Goal: Transaction & Acquisition: Obtain resource

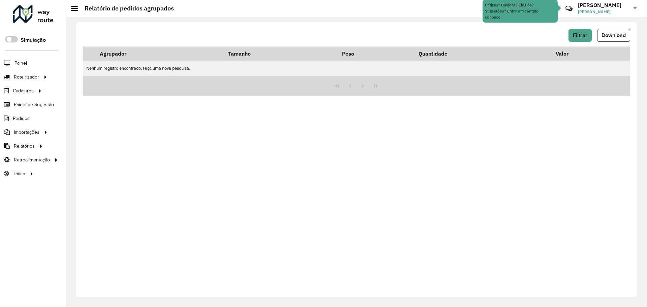
click at [580, 33] on span "Filtrar" at bounding box center [580, 35] width 14 height 6
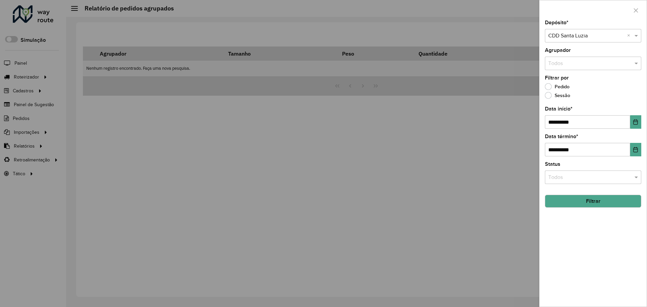
click at [586, 198] on button "Filtrar" at bounding box center [593, 201] width 96 height 13
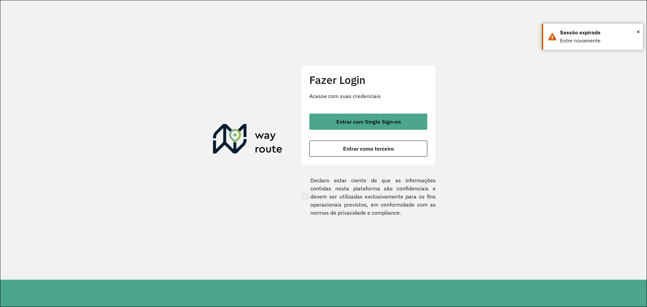
click at [383, 119] on div at bounding box center [323, 153] width 647 height 307
click at [367, 123] on div at bounding box center [323, 153] width 647 height 307
click at [339, 120] on div at bounding box center [323, 153] width 647 height 307
click at [378, 125] on div at bounding box center [323, 153] width 647 height 307
click at [381, 123] on div at bounding box center [323, 153] width 647 height 307
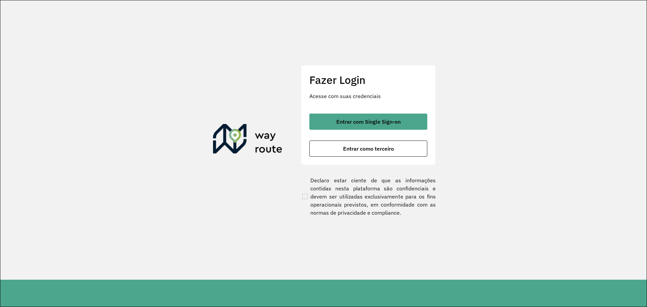
click at [359, 124] on div at bounding box center [323, 153] width 647 height 307
click at [365, 127] on div at bounding box center [323, 153] width 647 height 307
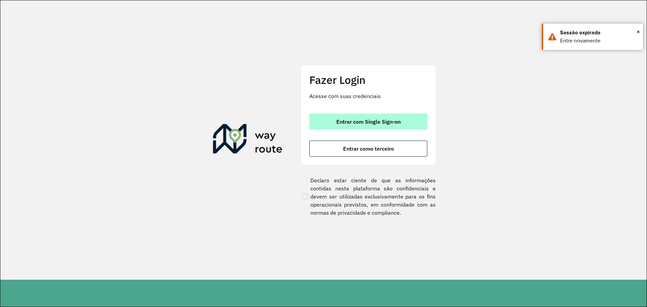
click at [369, 124] on span "Entrar com Single Sign-on" at bounding box center [369, 121] width 64 height 5
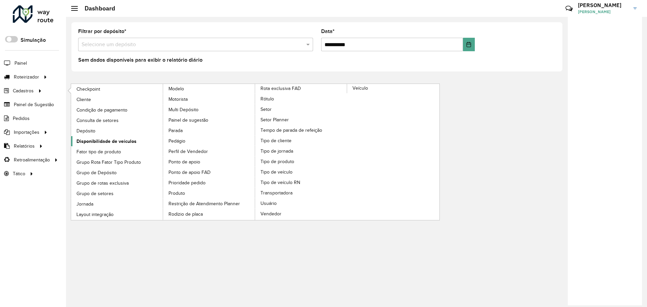
click at [103, 139] on span "Disponibilidade de veículos" at bounding box center [107, 141] width 60 height 7
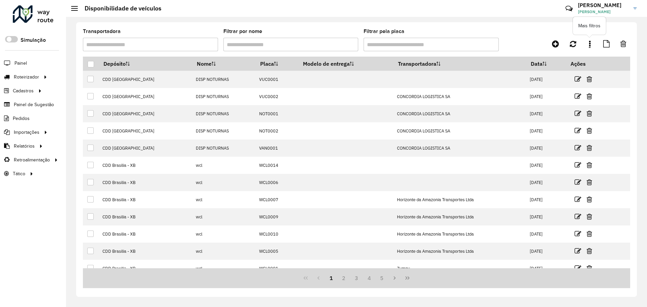
click at [592, 42] on link at bounding box center [589, 44] width 13 height 12
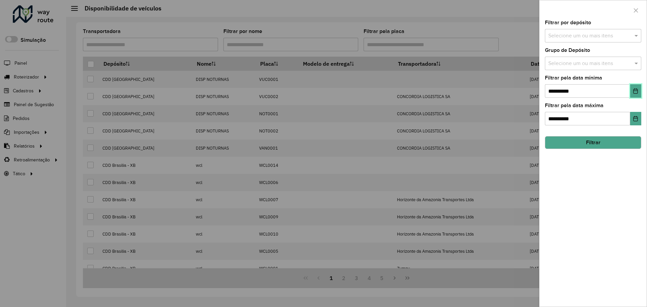
click at [639, 91] on button "Choose Date" at bounding box center [636, 90] width 11 height 13
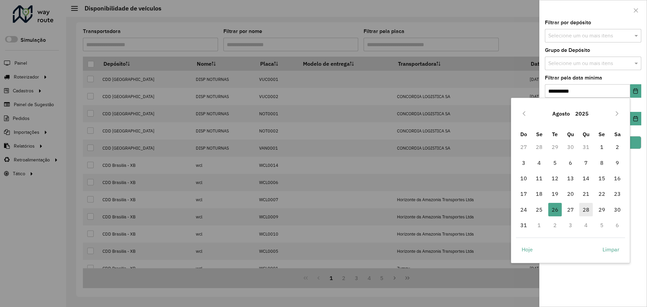
click at [584, 211] on span "28" at bounding box center [586, 209] width 13 height 13
type input "**********"
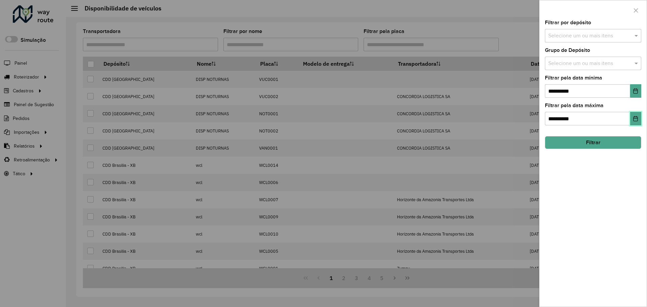
click at [631, 117] on button "Choose Date" at bounding box center [636, 118] width 11 height 13
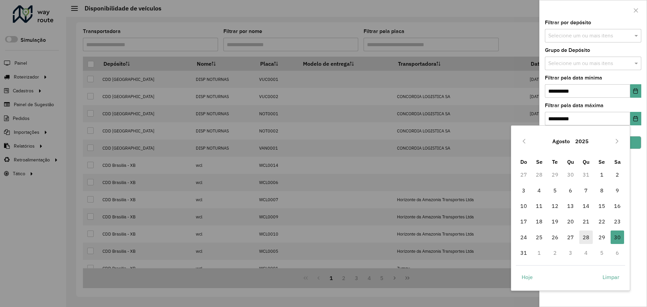
click at [588, 236] on span "28" at bounding box center [586, 237] width 13 height 13
type input "**********"
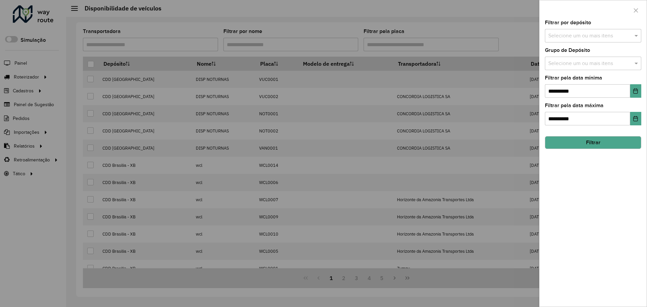
click at [598, 64] on input "text" at bounding box center [590, 64] width 86 height 8
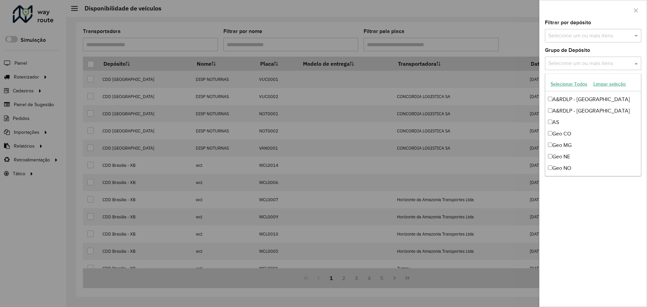
scroll to position [67, 0]
click at [581, 122] on div "Geo NE" at bounding box center [594, 121] width 96 height 11
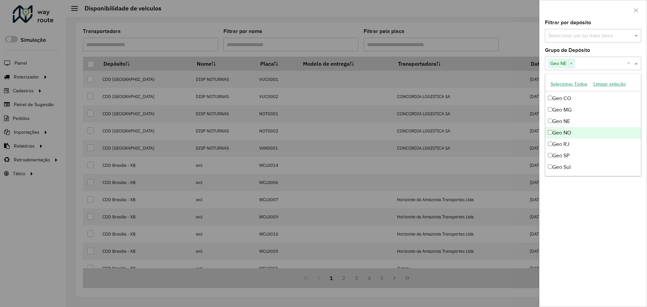
click at [582, 143] on div "Geo RJ" at bounding box center [594, 144] width 96 height 11
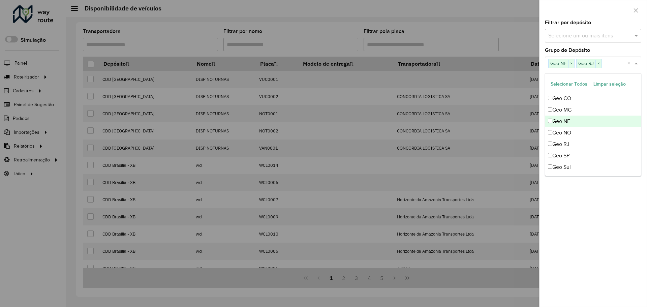
click at [579, 122] on div "Geo NE" at bounding box center [594, 121] width 96 height 11
click at [572, 108] on div "Geo MG" at bounding box center [594, 109] width 96 height 11
click at [582, 154] on div "Geo SP" at bounding box center [594, 155] width 96 height 11
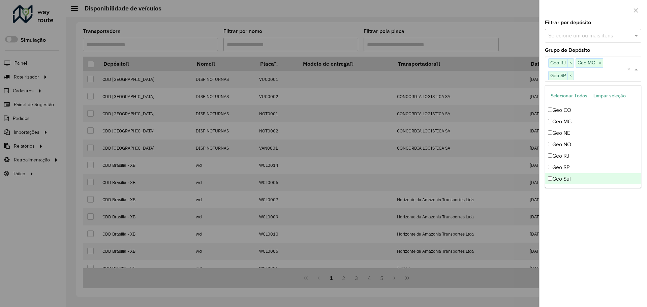
click at [608, 208] on div "**********" at bounding box center [593, 163] width 107 height 287
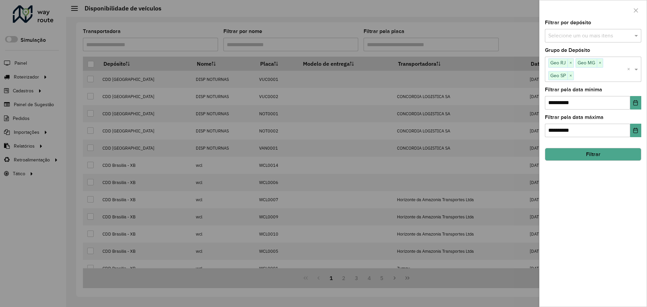
click at [600, 151] on button "Filtrar" at bounding box center [593, 154] width 96 height 13
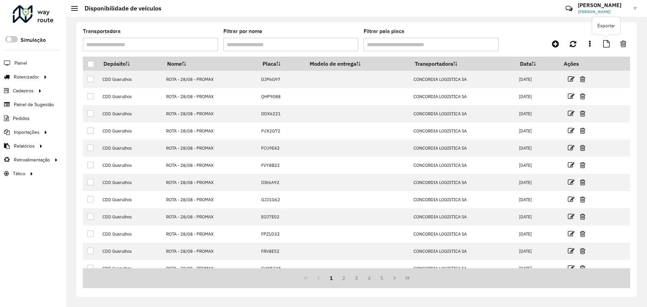
click at [606, 44] on icon at bounding box center [607, 43] width 6 height 7
click at [604, 42] on icon at bounding box center [607, 43] width 6 height 7
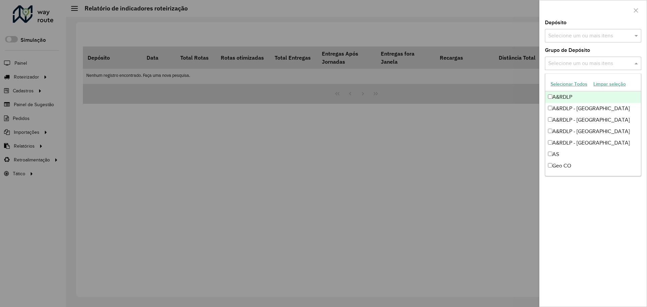
click at [577, 61] on input "text" at bounding box center [590, 64] width 86 height 8
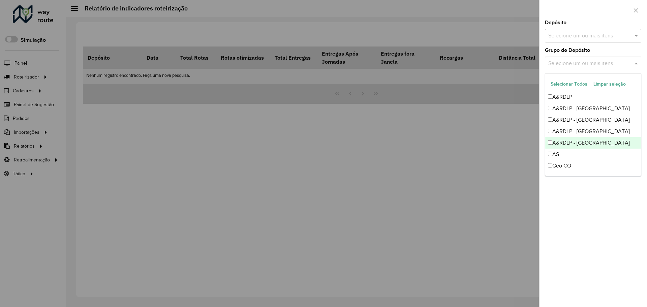
scroll to position [67, 0]
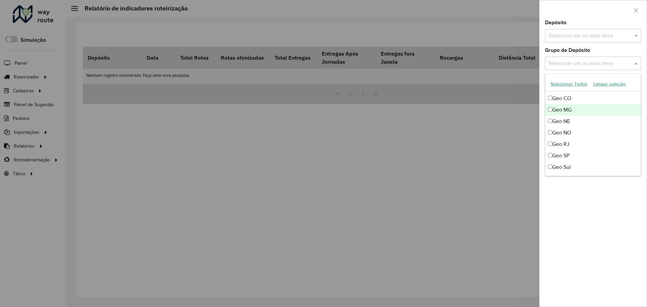
click at [576, 112] on div "Geo MG" at bounding box center [594, 109] width 96 height 11
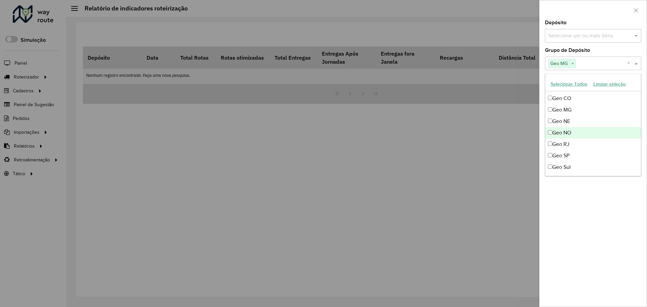
click at [574, 133] on div "Geo NO" at bounding box center [594, 132] width 96 height 11
click at [575, 135] on div "Geo NO" at bounding box center [594, 132] width 96 height 11
click at [575, 147] on div "Geo RJ" at bounding box center [594, 144] width 96 height 11
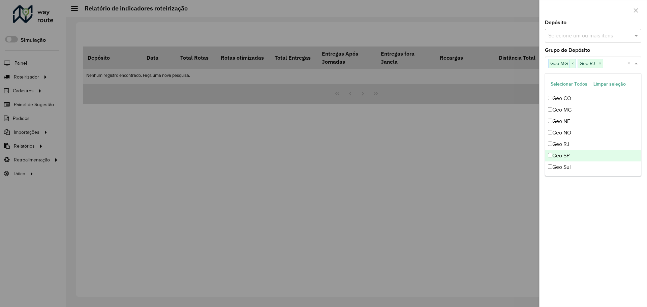
click at [575, 157] on div "Geo SP" at bounding box center [594, 155] width 96 height 11
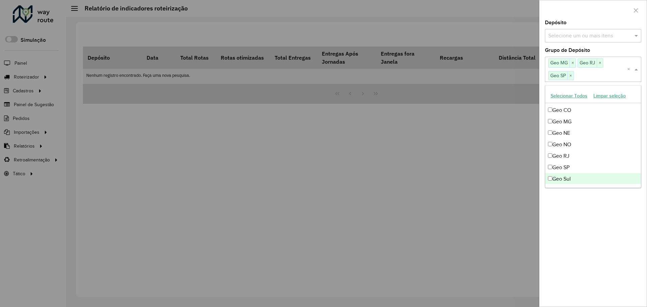
click at [598, 204] on div "**********" at bounding box center [593, 163] width 107 height 287
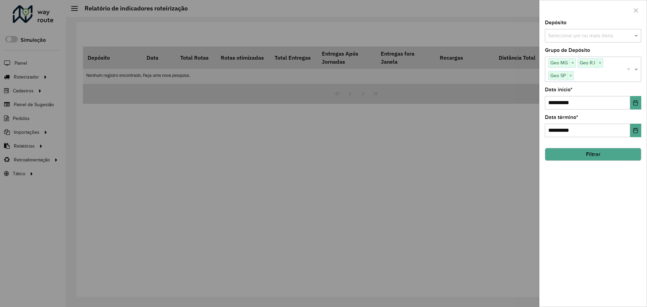
click at [595, 155] on button "Filtrar" at bounding box center [593, 154] width 96 height 13
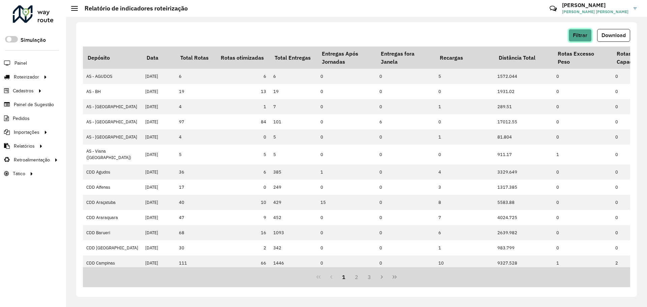
click at [582, 36] on span "Filtrar" at bounding box center [580, 35] width 14 height 6
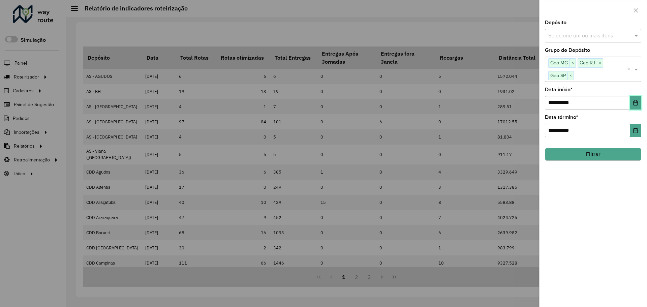
click at [638, 105] on icon "Choose Date" at bounding box center [636, 102] width 4 height 5
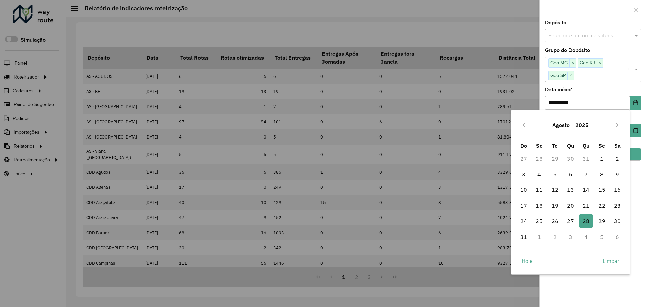
click at [647, 192] on div "**********" at bounding box center [594, 153] width 108 height 307
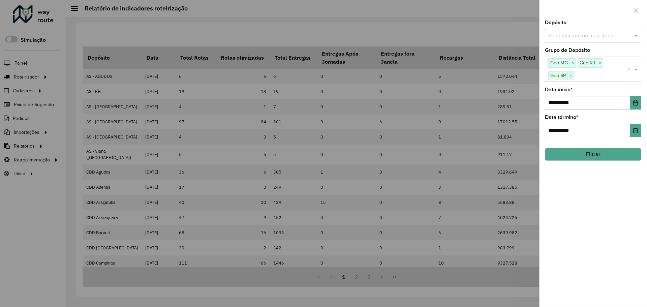
click at [611, 156] on button "Filtrar" at bounding box center [593, 154] width 96 height 13
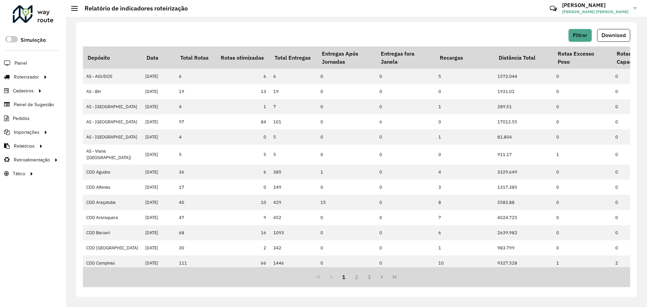
click at [614, 35] on span "Download" at bounding box center [614, 35] width 24 height 6
click at [584, 38] on button "Filtrar" at bounding box center [580, 35] width 23 height 13
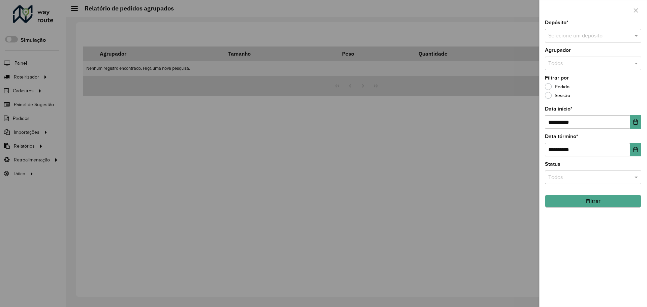
click at [596, 36] on input "text" at bounding box center [587, 36] width 76 height 8
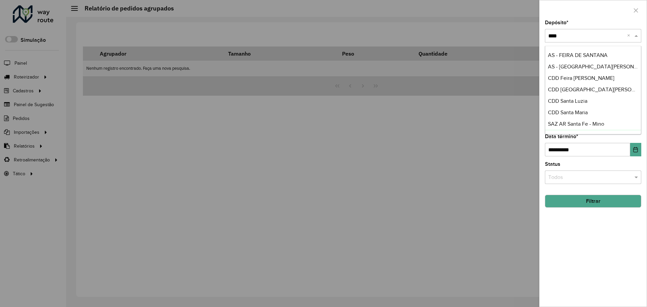
type input "*****"
click at [595, 100] on div "CDD Santa Luzia" at bounding box center [594, 100] width 96 height 11
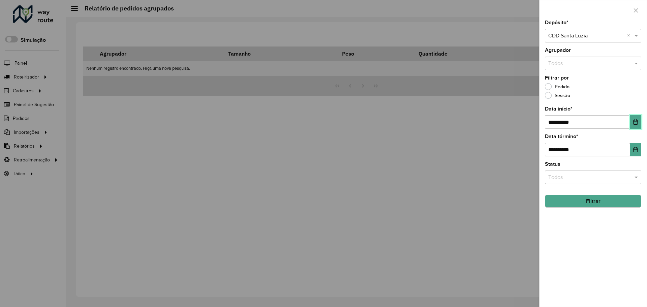
click at [639, 122] on icon "Choose Date" at bounding box center [635, 121] width 5 height 5
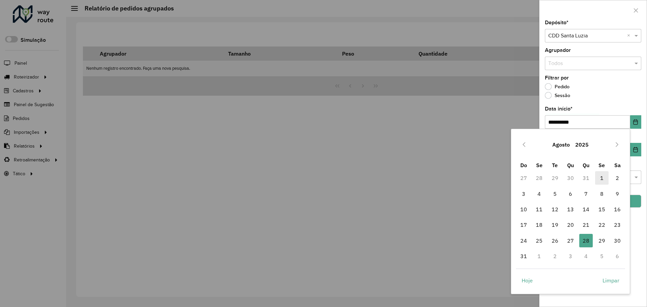
click at [597, 179] on span "1" at bounding box center [601, 177] width 13 height 13
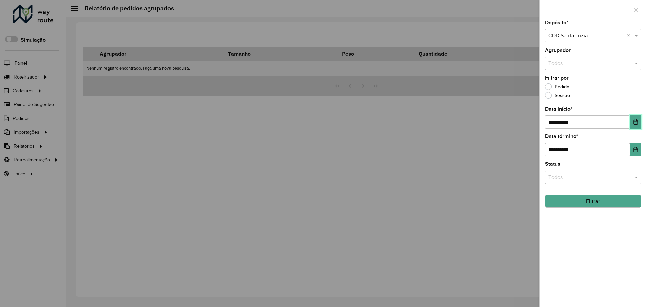
click at [635, 125] on button "Choose Date" at bounding box center [636, 121] width 11 height 13
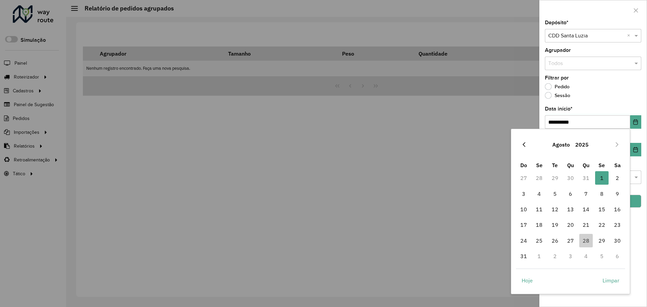
click at [525, 146] on icon "Previous Month" at bounding box center [524, 144] width 5 height 5
click at [552, 177] on span "1" at bounding box center [555, 177] width 13 height 13
type input "**********"
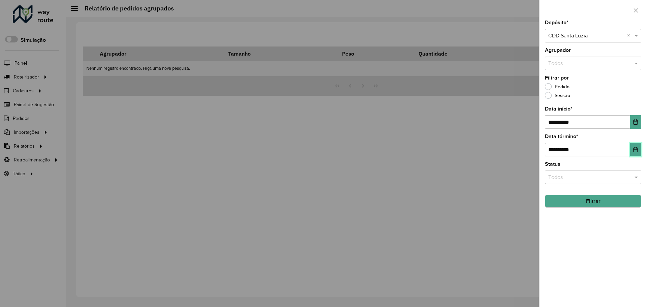
click at [636, 150] on icon "Choose Date" at bounding box center [635, 149] width 5 height 5
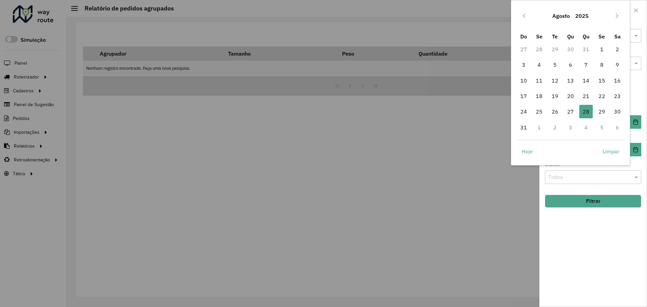
click at [641, 77] on div "Filtrar por [PERSON_NAME]" at bounding box center [593, 89] width 96 height 26
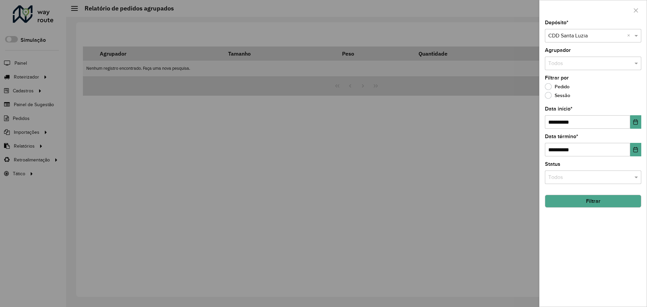
click at [620, 195] on hb-field-button "Filtrar" at bounding box center [593, 199] width 96 height 18
click at [619, 202] on button "Filtrar" at bounding box center [593, 201] width 96 height 13
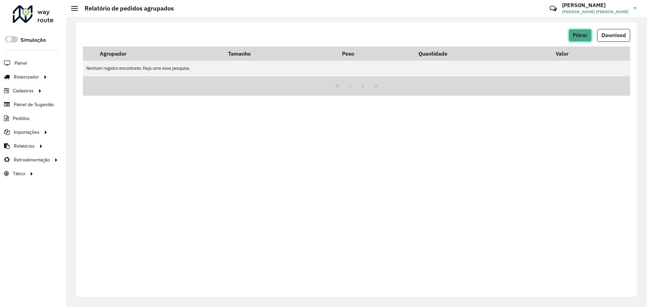
click at [585, 33] on span "Filtrar" at bounding box center [580, 35] width 14 height 6
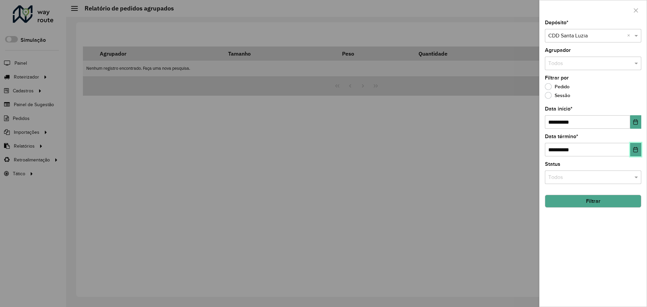
click at [632, 150] on button "Choose Date" at bounding box center [636, 149] width 11 height 13
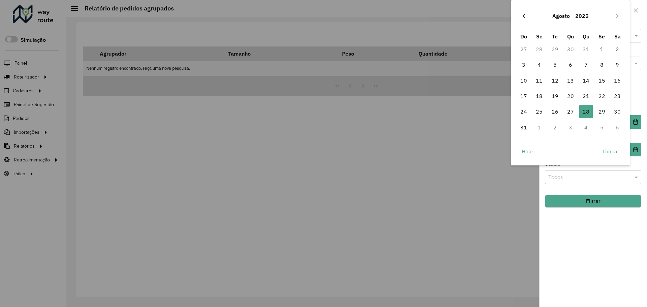
click at [527, 16] on button "Previous Month" at bounding box center [524, 15] width 11 height 11
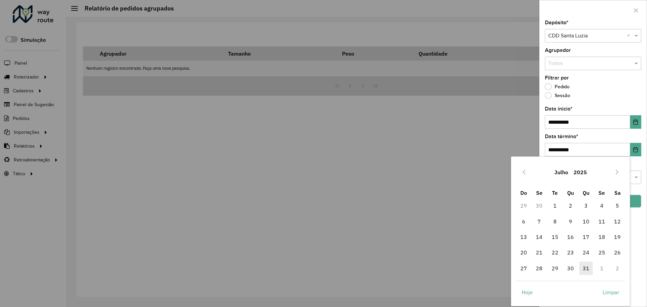
click at [582, 269] on span "31" at bounding box center [586, 268] width 13 height 13
type input "**********"
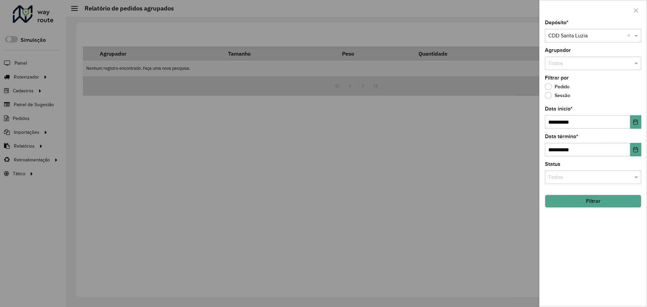
click at [607, 202] on button "Filtrar" at bounding box center [593, 201] width 96 height 13
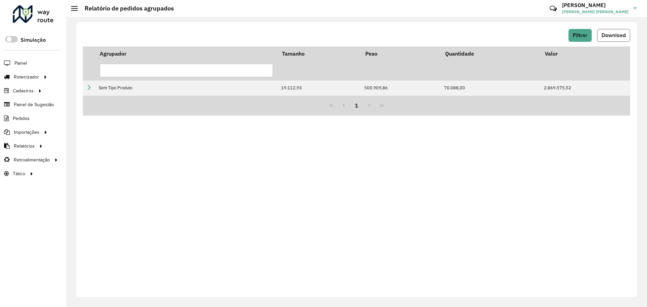
click at [611, 35] on span "Download" at bounding box center [614, 35] width 24 height 6
